Goal: Information Seeking & Learning: Learn about a topic

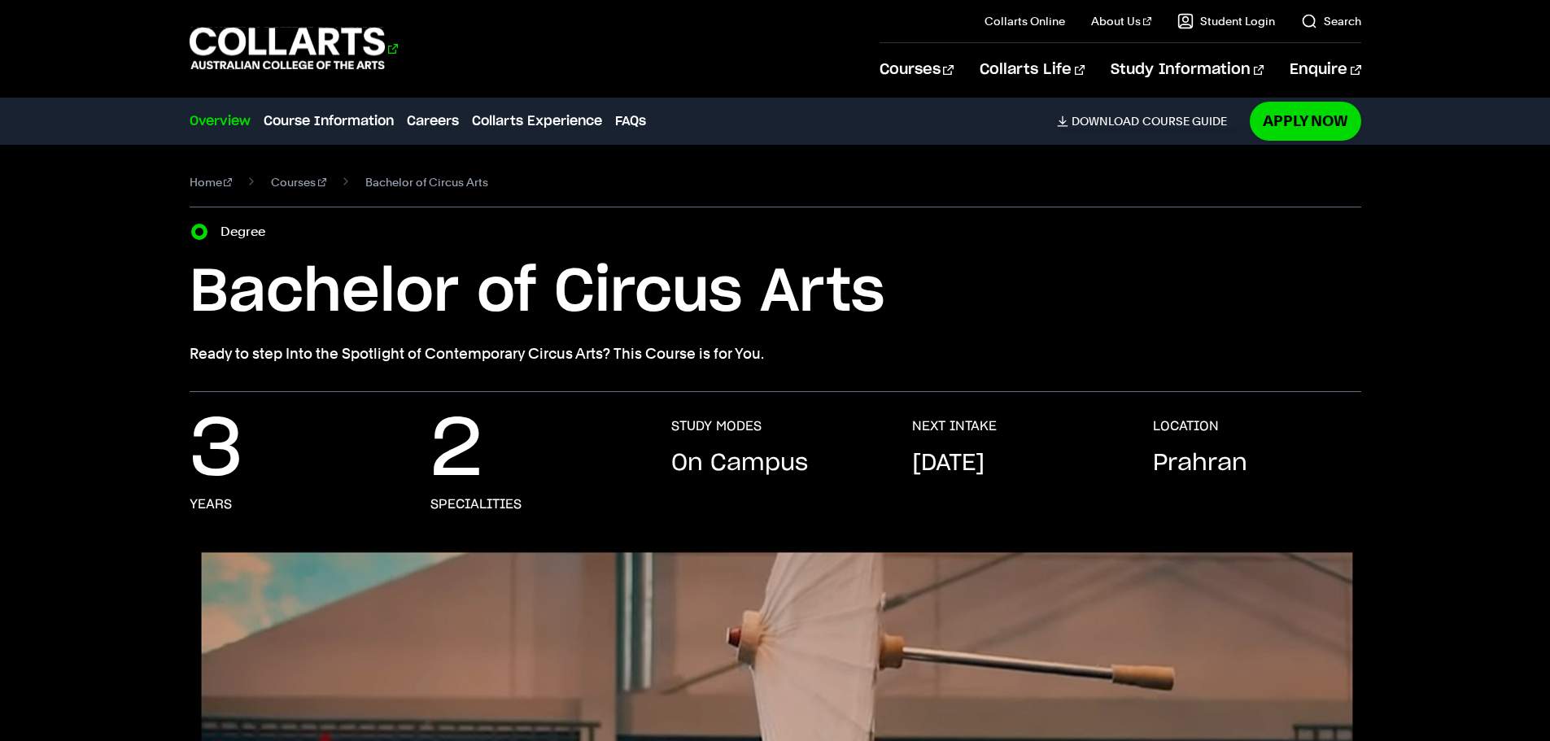
click at [347, 50] on 1 "Go to homepage" at bounding box center [288, 49] width 196 height 42
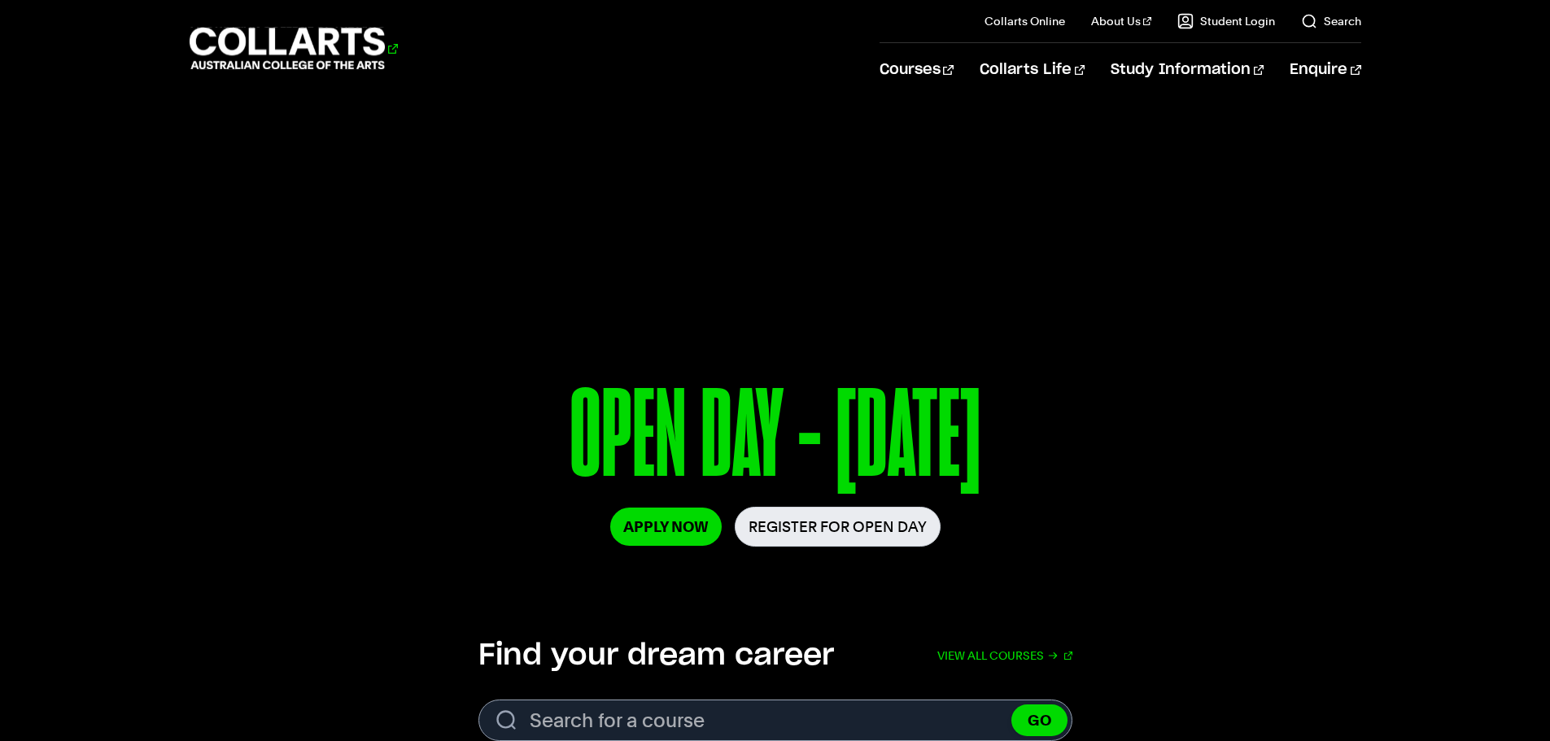
click at [375, 43] on 1 "Go to homepage" at bounding box center [288, 49] width 196 height 42
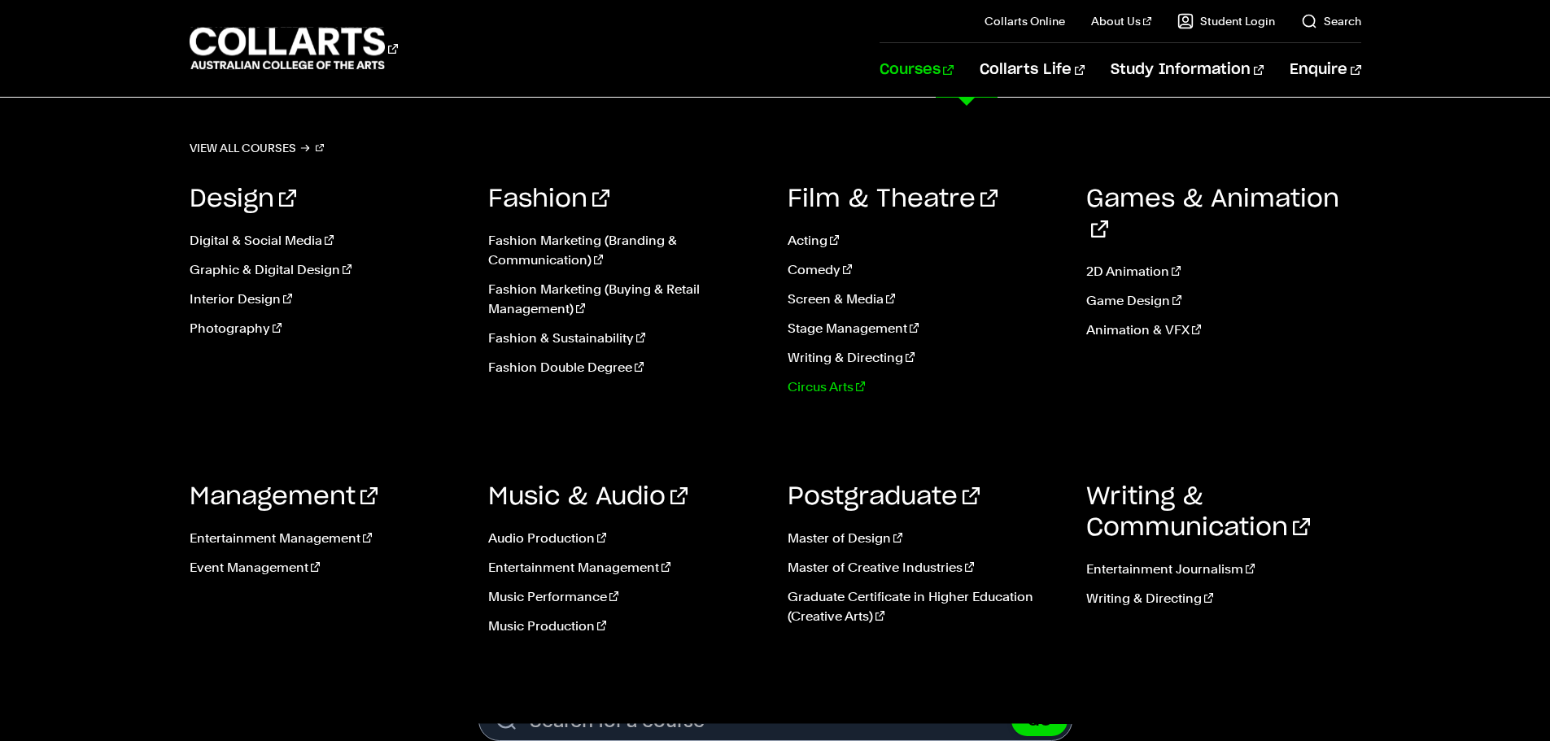
click at [822, 393] on link "Circus Arts" at bounding box center [925, 388] width 275 height 20
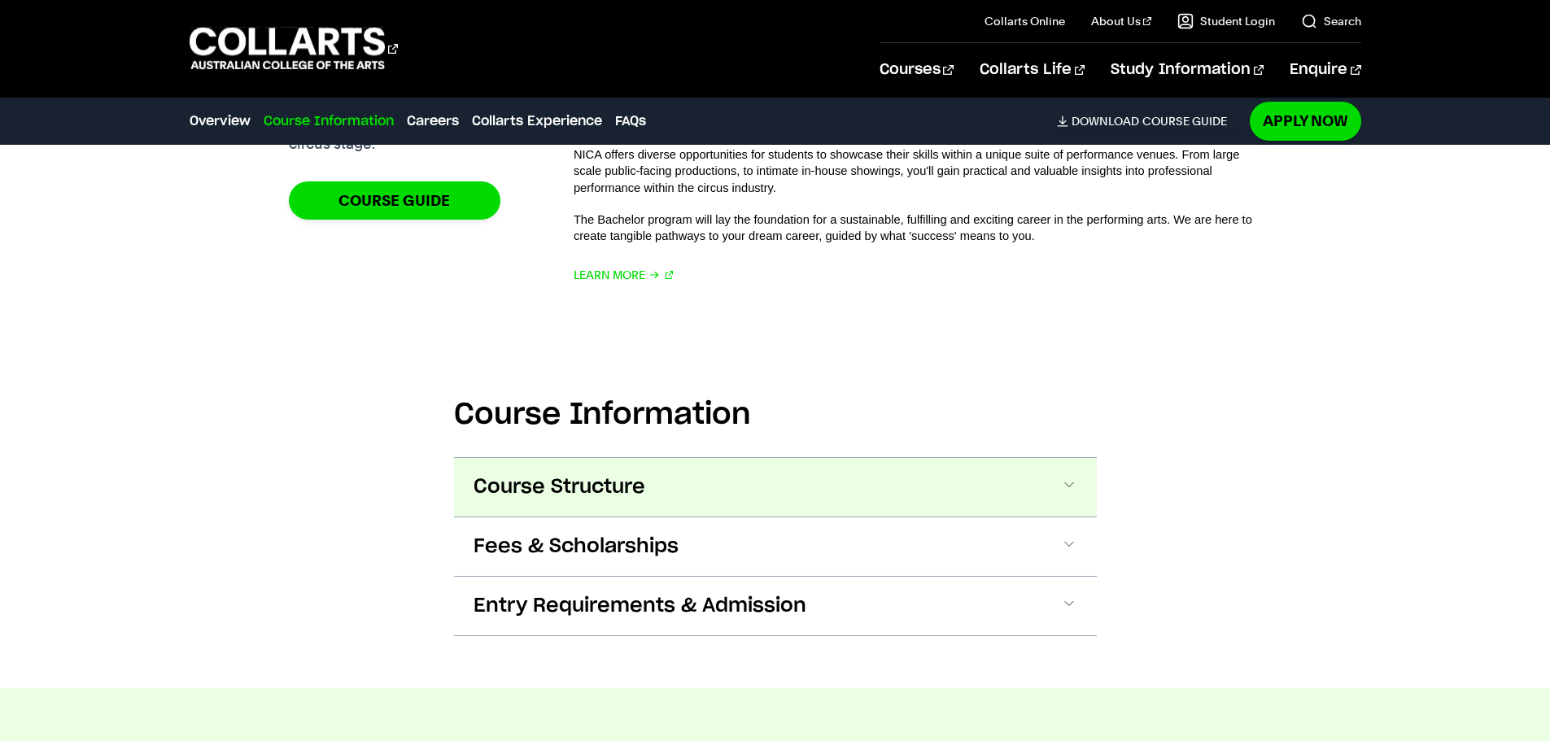
scroll to position [1302, 0]
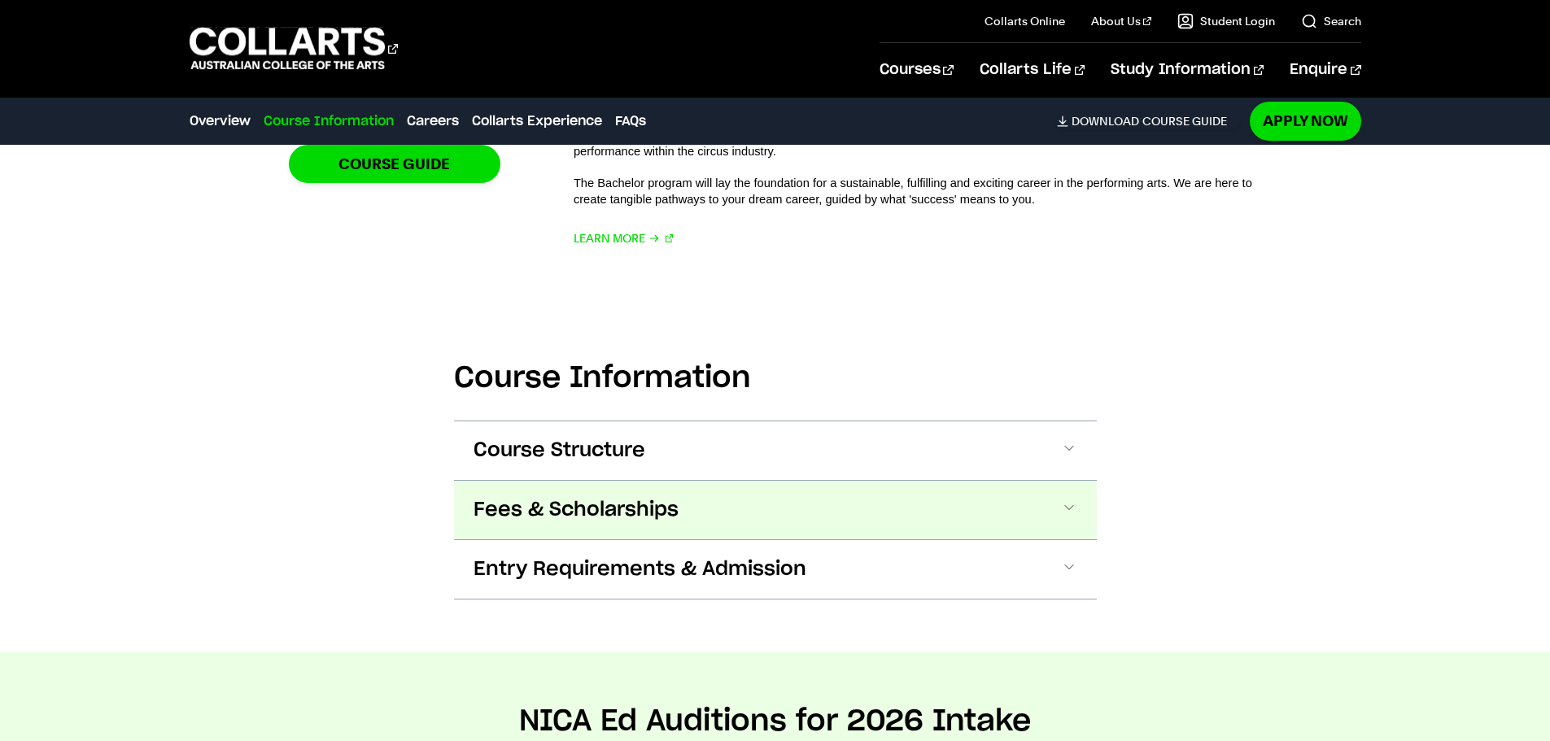
click at [676, 509] on span "Fees & Scholarships" at bounding box center [576, 510] width 205 height 26
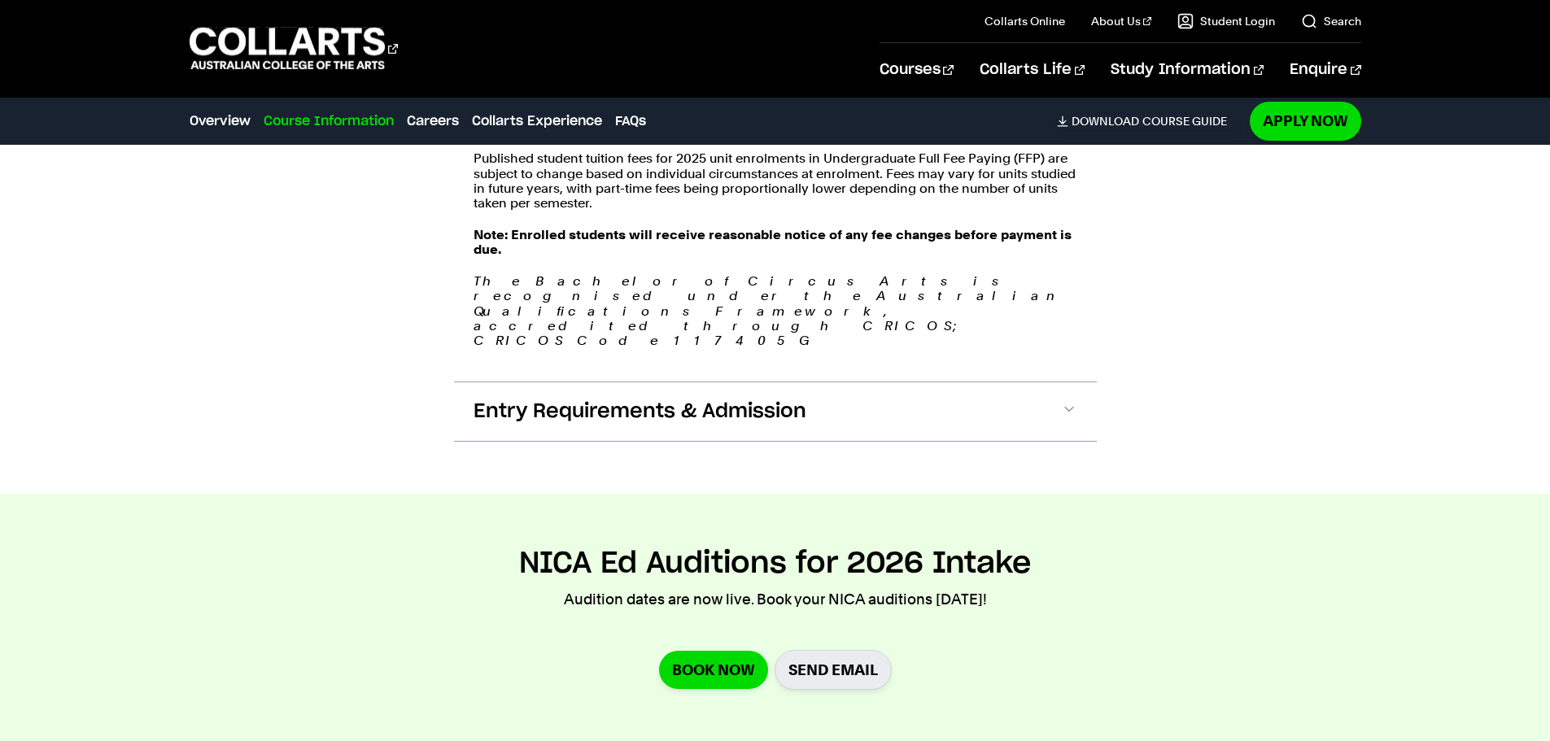
scroll to position [2125, 0]
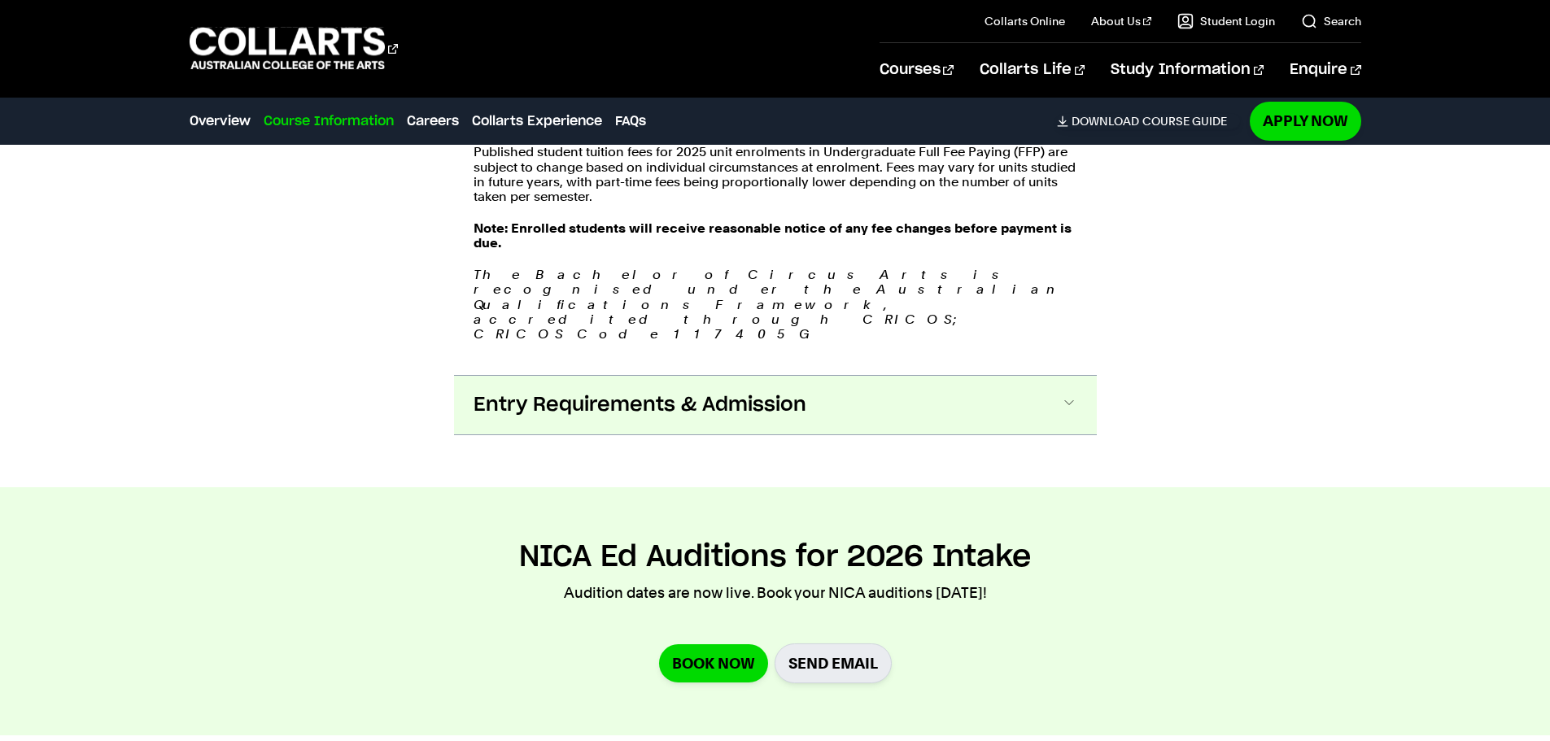
click at [648, 392] on span "Entry Requirements & Admission" at bounding box center [640, 405] width 333 height 26
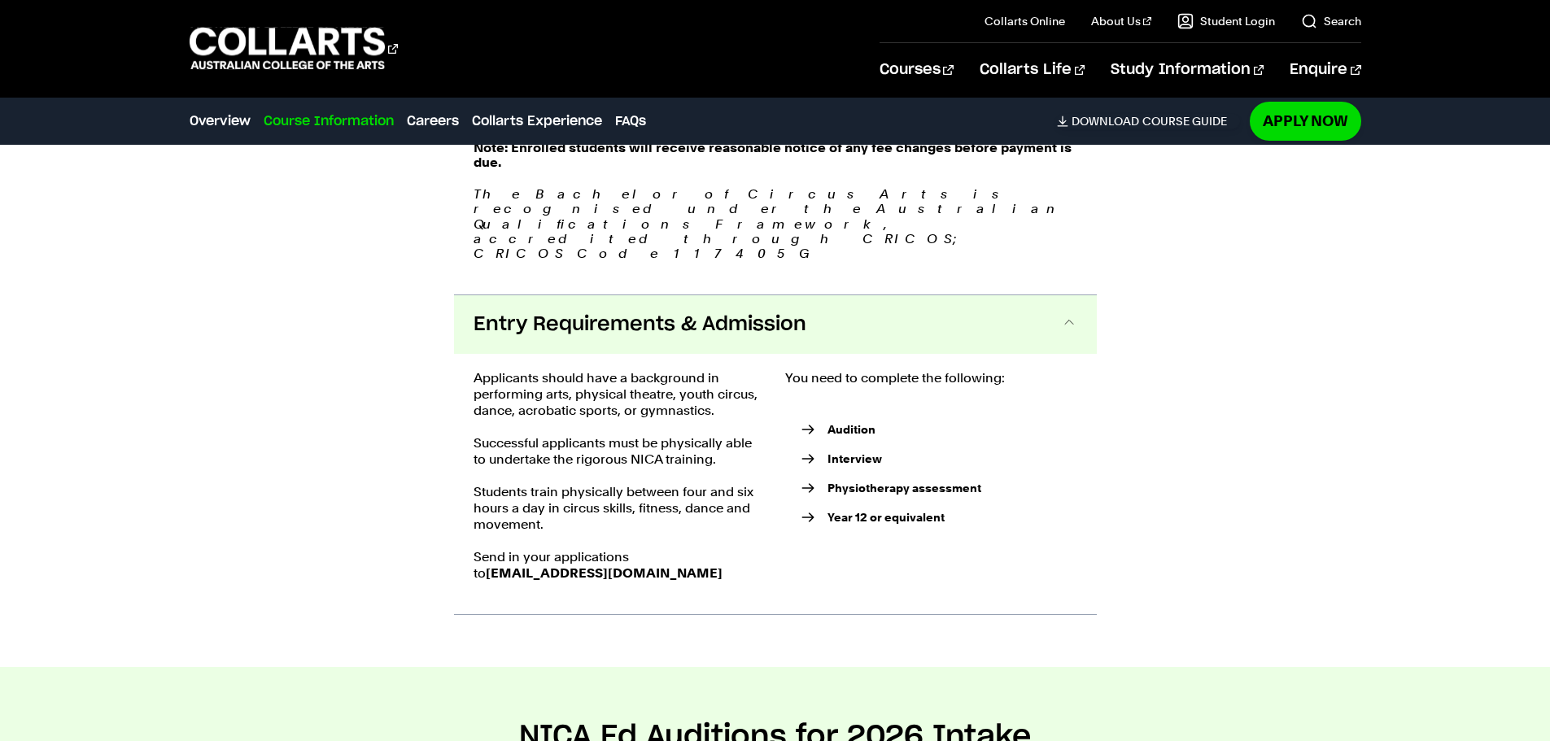
scroll to position [2293, 0]
